Goal: Task Accomplishment & Management: Use online tool/utility

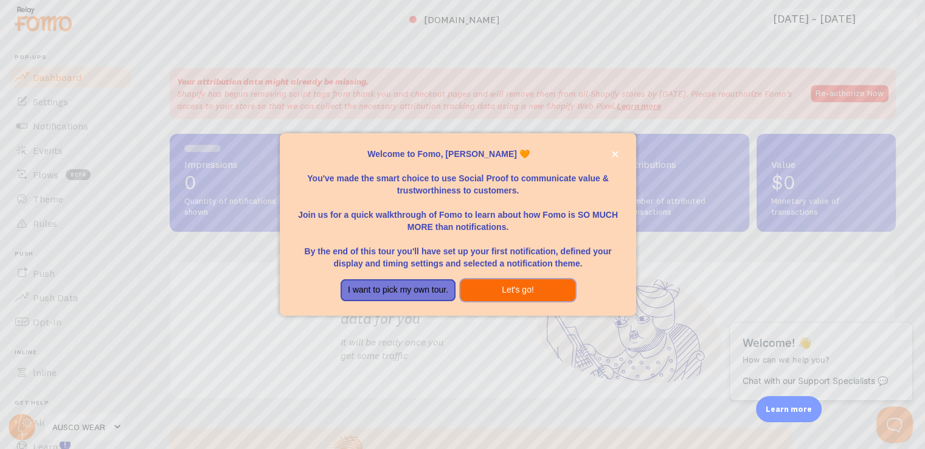
click at [465, 282] on button "Let's go!" at bounding box center [518, 290] width 115 height 22
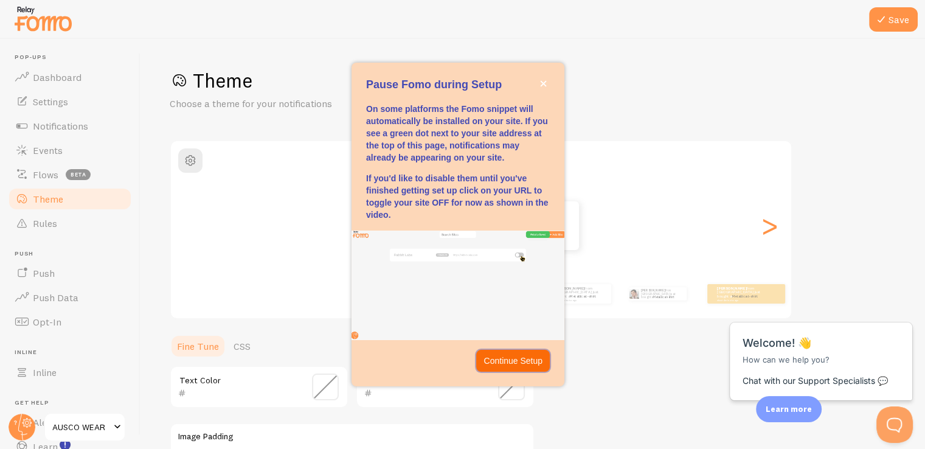
click at [511, 364] on p "Continue Setup" at bounding box center [513, 361] width 59 height 12
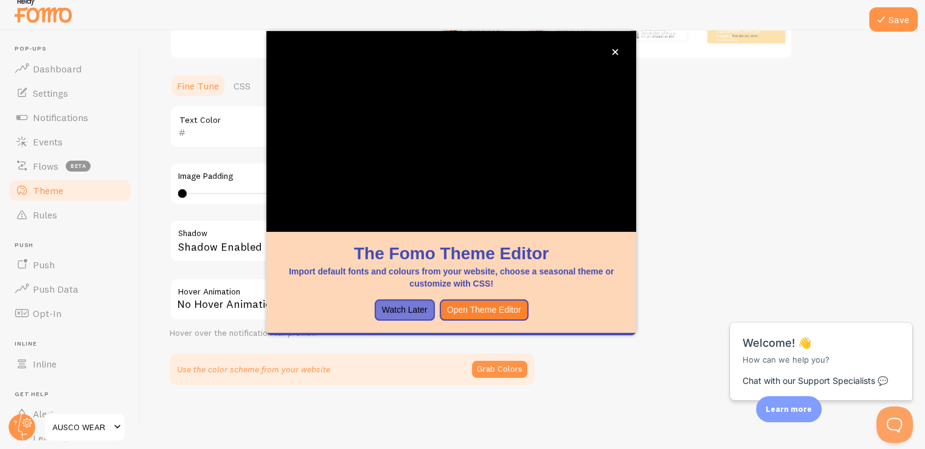
scroll to position [254, 0]
click at [473, 313] on button "Open Theme Editor" at bounding box center [484, 310] width 89 height 22
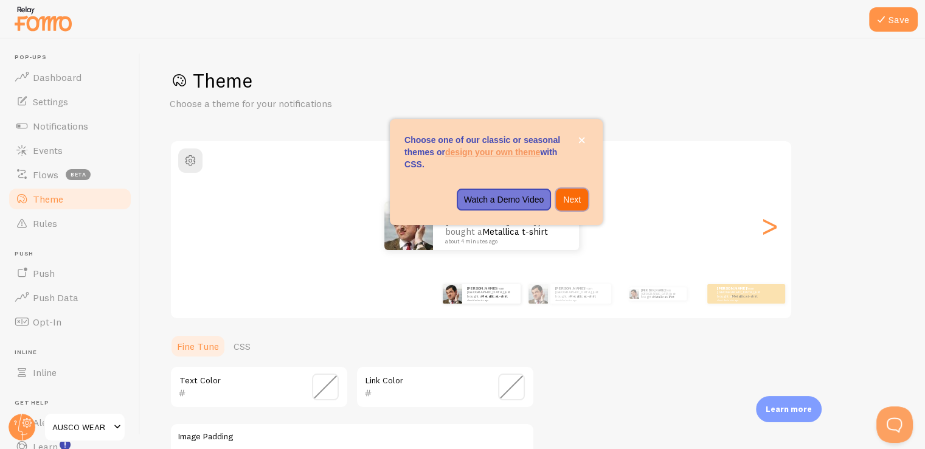
click at [576, 190] on button "Next" at bounding box center [572, 200] width 32 height 22
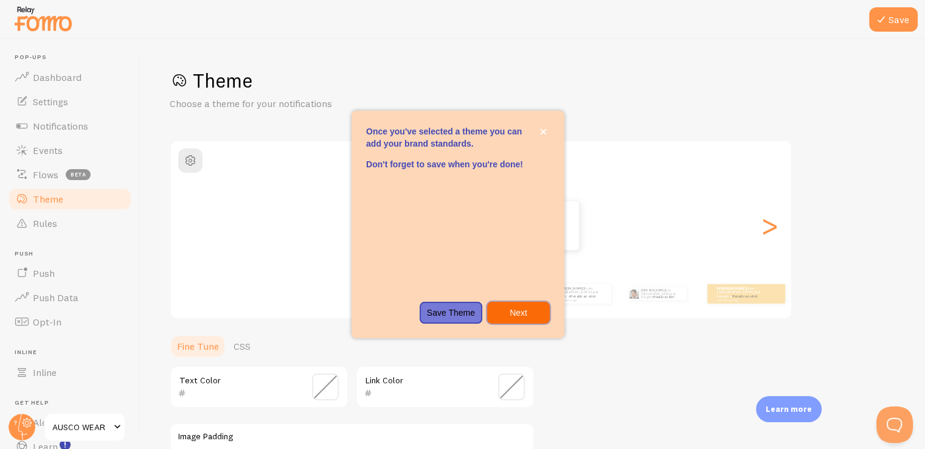
click at [534, 318] on p "Next" at bounding box center [519, 313] width 48 height 12
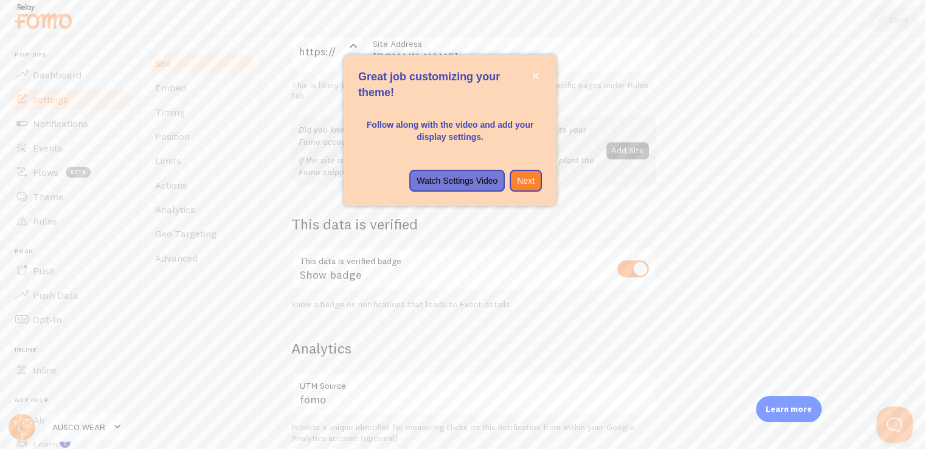
scroll to position [9, 0]
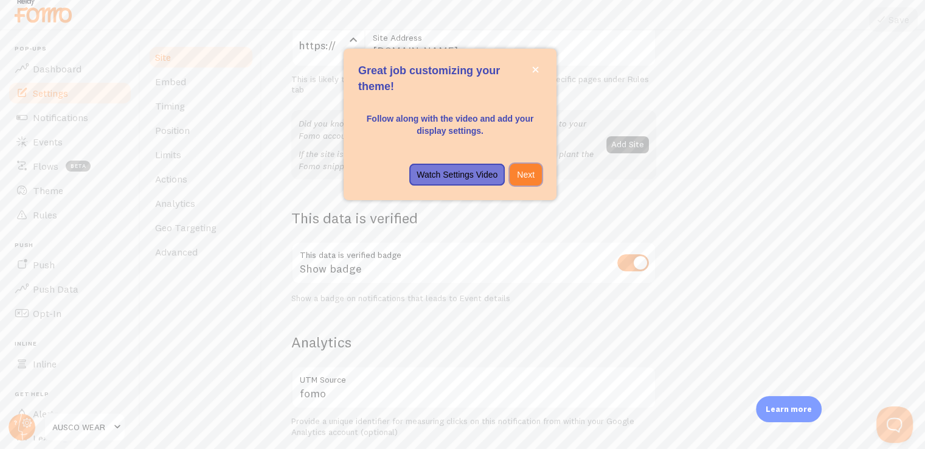
click at [531, 176] on p "Next" at bounding box center [526, 175] width 18 height 12
click at [531, 176] on div "Did you know that with Fomo, you can add multiple other websites to your Fomo a…" at bounding box center [473, 144] width 365 height 69
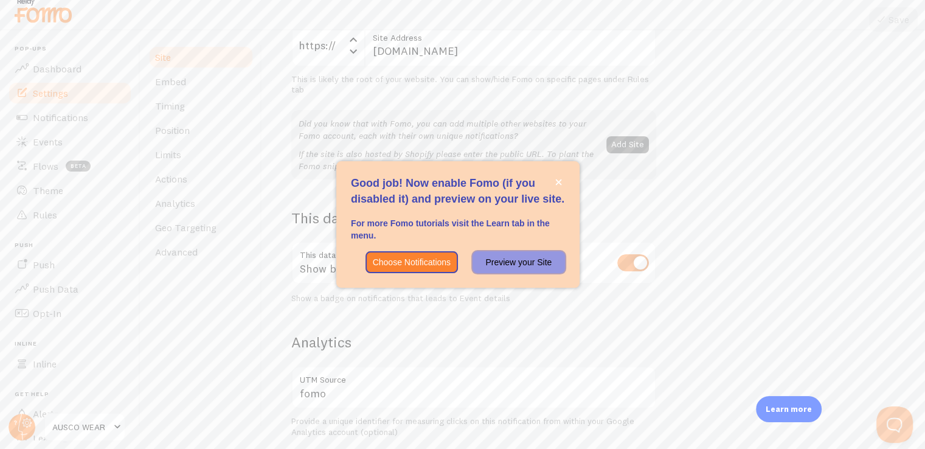
click at [484, 260] on p "Preview your Site" at bounding box center [519, 262] width 78 height 12
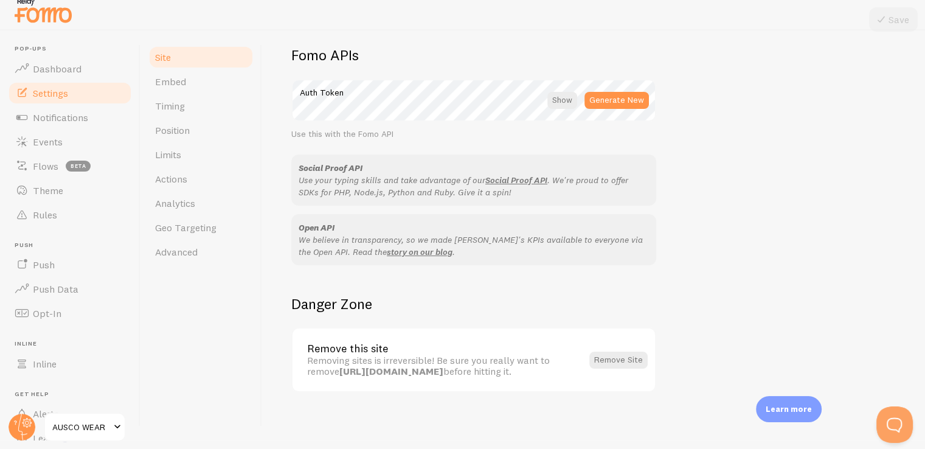
scroll to position [699, 0]
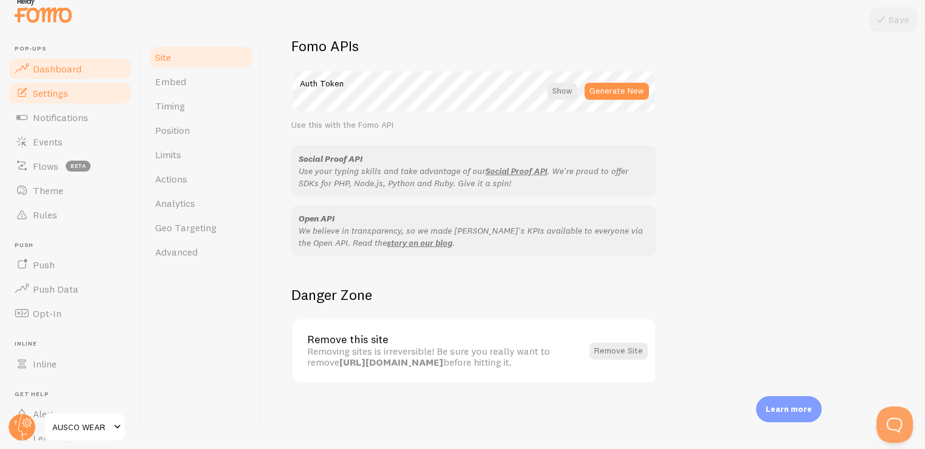
click at [75, 71] on span "Dashboard" at bounding box center [57, 69] width 49 height 12
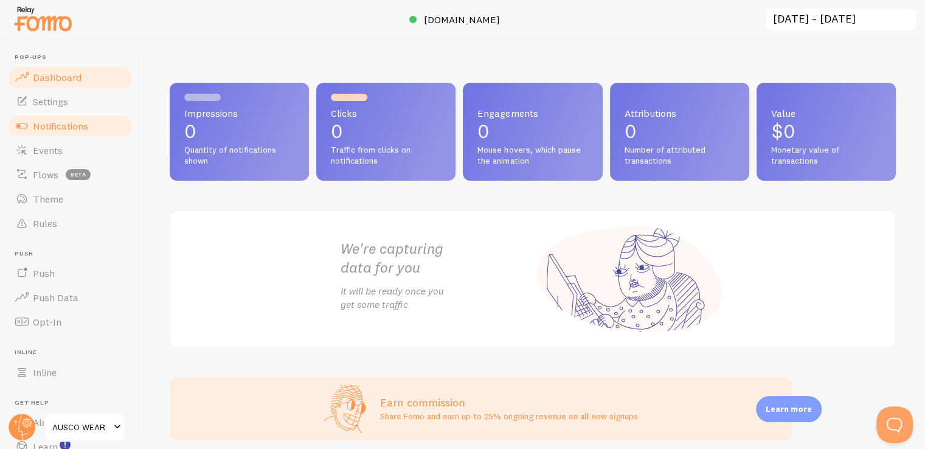
click at [38, 117] on link "Notifications" at bounding box center [69, 126] width 125 height 24
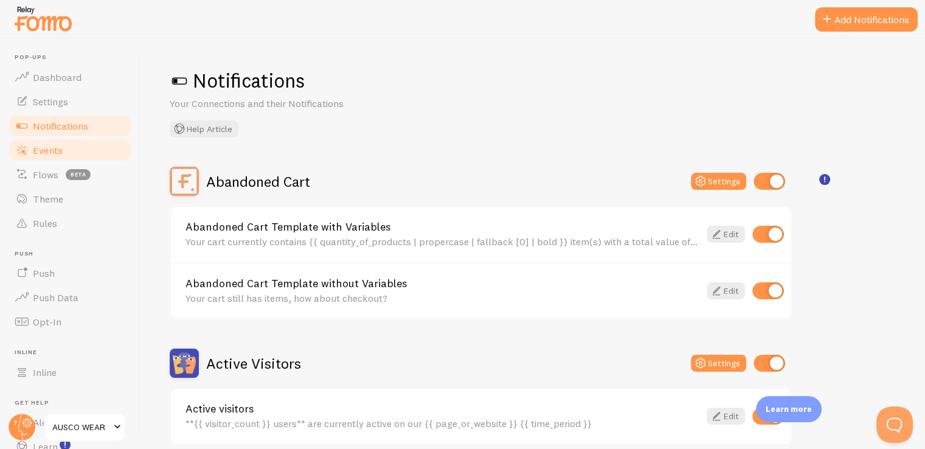
click at [39, 153] on span "Events" at bounding box center [48, 150] width 30 height 12
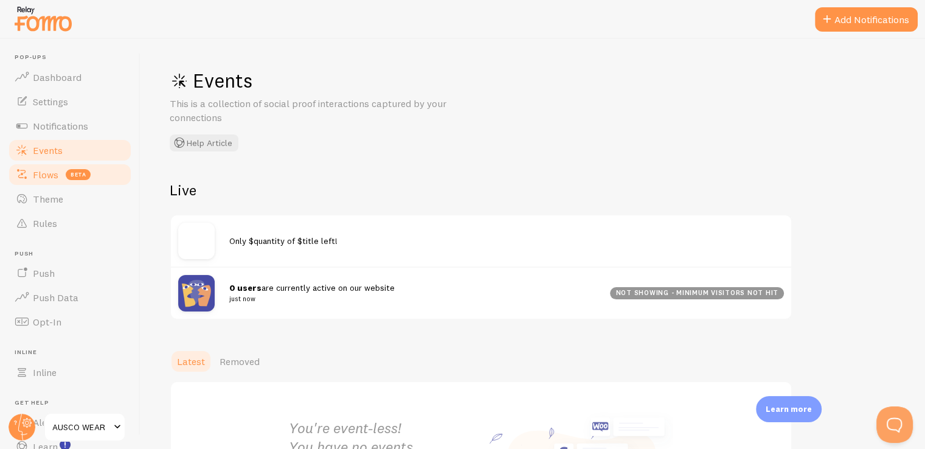
click at [40, 178] on span "Flows" at bounding box center [46, 175] width 26 height 12
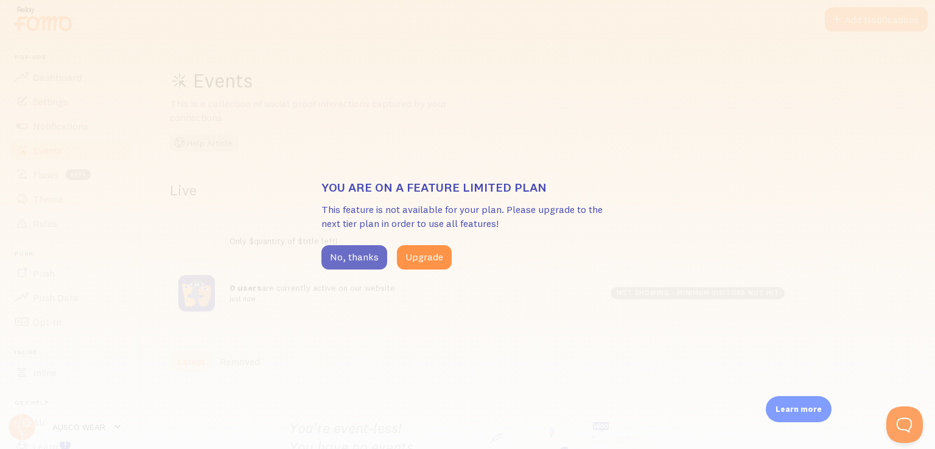
click at [344, 256] on button "No, thanks" at bounding box center [354, 257] width 66 height 24
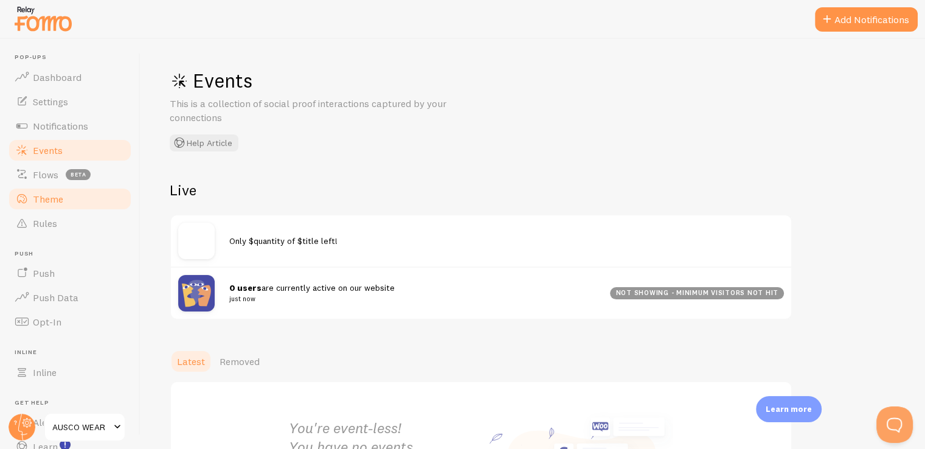
click at [59, 203] on span "Theme" at bounding box center [48, 199] width 30 height 12
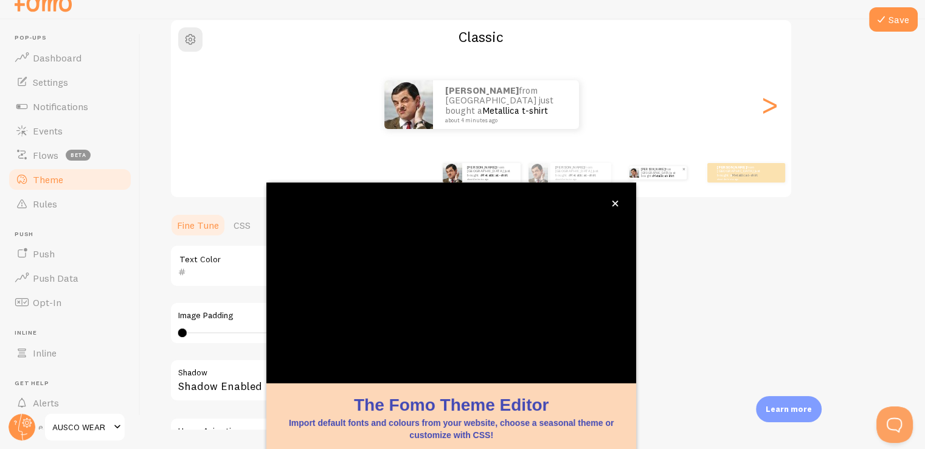
scroll to position [102, 0]
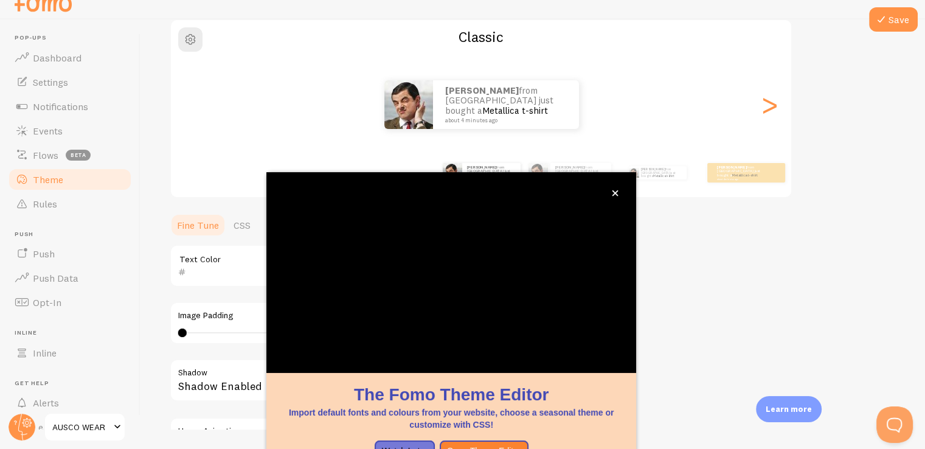
click at [744, 213] on div "Theme Choose a theme for your notifications Classic [PERSON_NAME] from [GEOGRAP…" at bounding box center [533, 235] width 727 height 577
click at [619, 192] on button "close," at bounding box center [615, 193] width 13 height 13
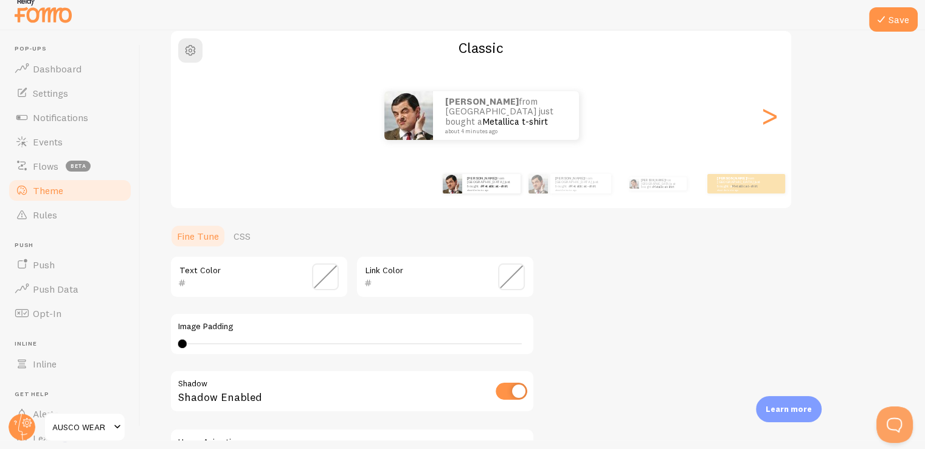
click at [321, 283] on span at bounding box center [325, 276] width 27 height 27
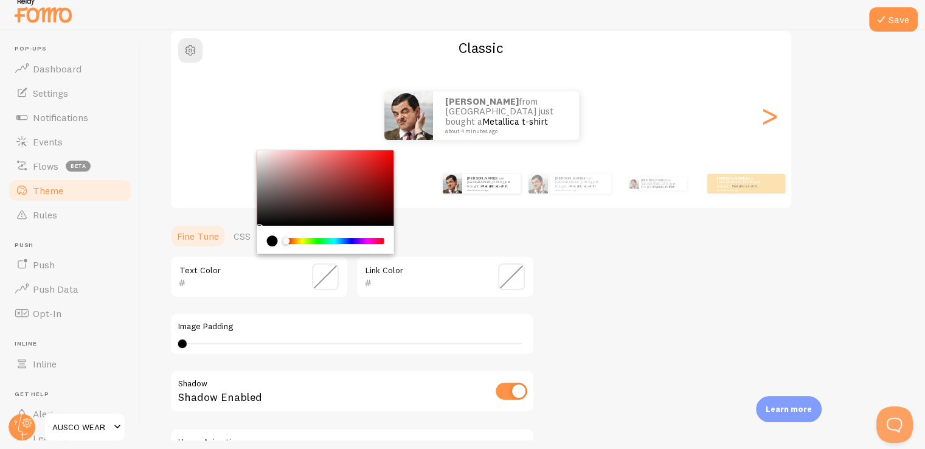
click at [321, 283] on span at bounding box center [325, 276] width 27 height 27
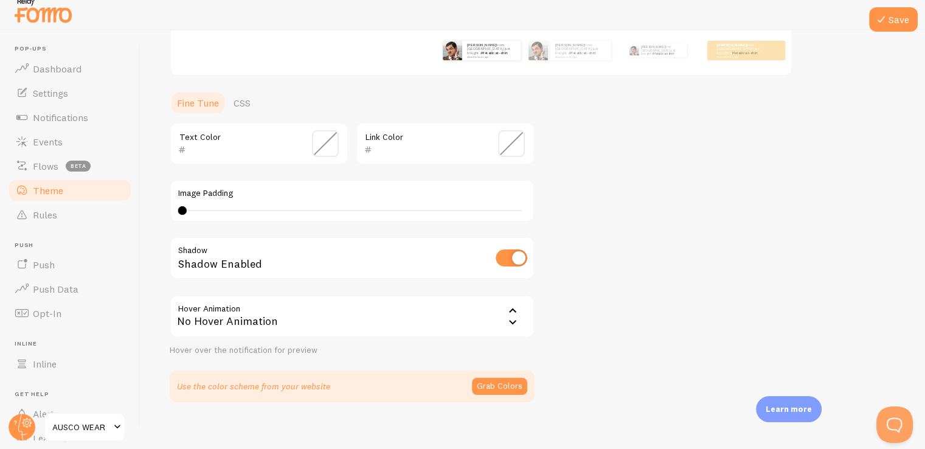
scroll to position [254, 0]
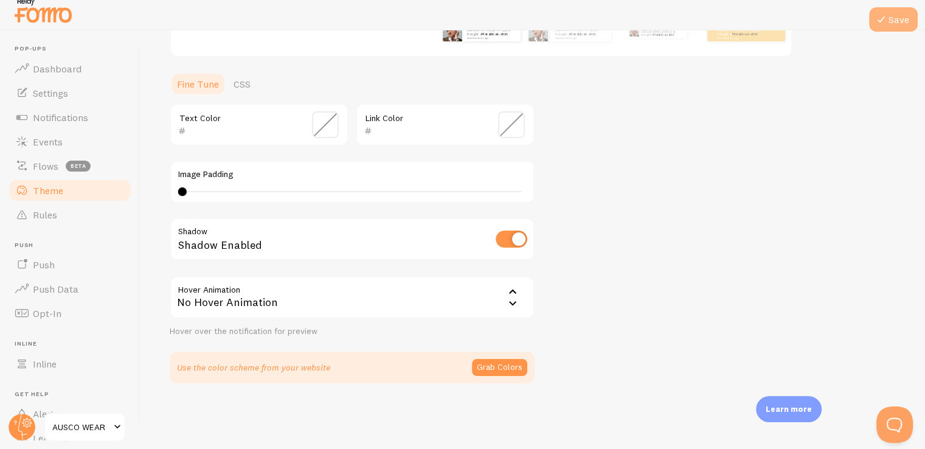
click at [899, 15] on button "Save" at bounding box center [893, 19] width 49 height 24
